Goal: Navigation & Orientation: Understand site structure

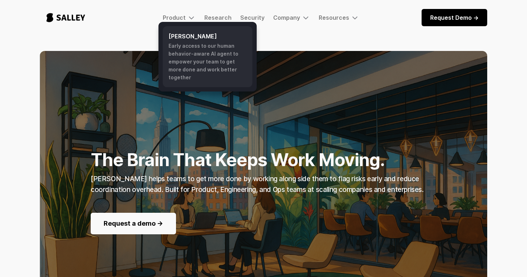
click at [189, 48] on div "Early access to our human behavior-aware AI agent to empower your team to get m…" at bounding box center [208, 61] width 78 height 39
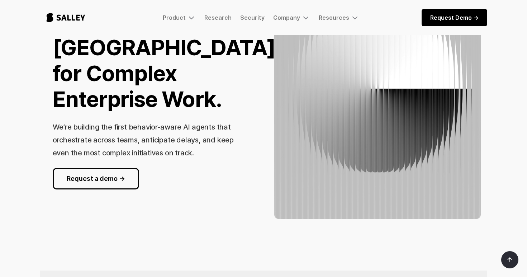
scroll to position [100, 0]
click at [249, 16] on link "Security" at bounding box center [252, 17] width 24 height 7
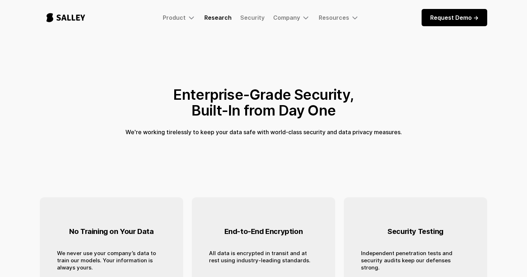
click at [223, 19] on link "Research" at bounding box center [218, 17] width 27 height 7
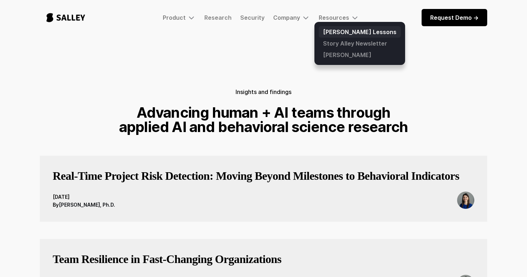
click at [335, 31] on link "[PERSON_NAME] Lessons" at bounding box center [360, 31] width 82 height 11
click at [338, 60] on link "[PERSON_NAME]" at bounding box center [360, 54] width 82 height 11
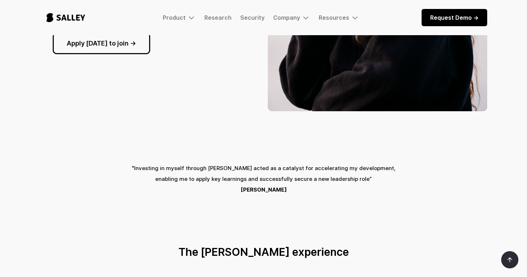
scroll to position [180, 0]
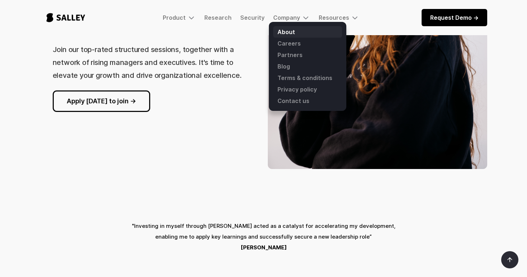
click at [281, 36] on link "About" at bounding box center [307, 31] width 69 height 11
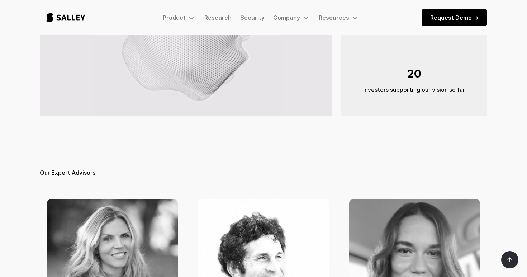
scroll to position [183, 0]
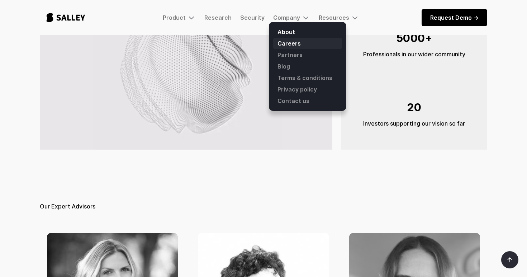
click at [294, 43] on link "Careers" at bounding box center [307, 43] width 69 height 11
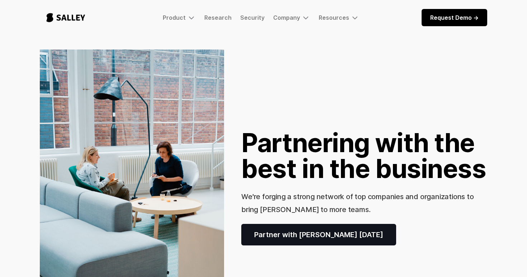
click at [64, 20] on img "home" at bounding box center [66, 18] width 52 height 24
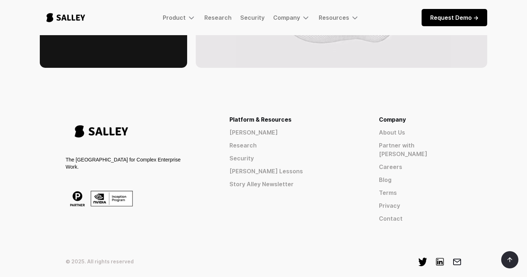
scroll to position [1171, 0]
